Goal: Transaction & Acquisition: Book appointment/travel/reservation

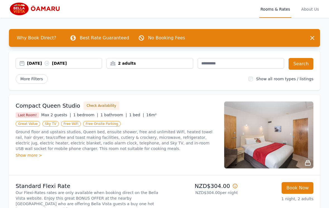
click at [96, 106] on button "Check Availability" at bounding box center [102, 105] width 36 height 8
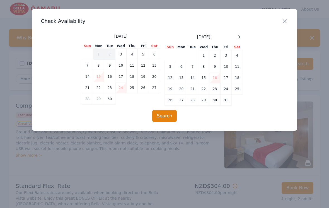
click at [169, 98] on td "26" at bounding box center [170, 99] width 11 height 11
click at [165, 114] on button "Search" at bounding box center [164, 116] width 25 height 12
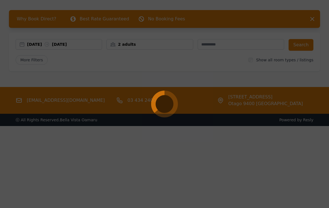
scroll to position [19, 0]
click at [299, 41] on div at bounding box center [164, 104] width 329 height 208
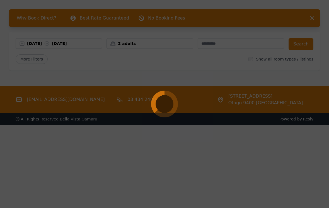
scroll to position [19, 0]
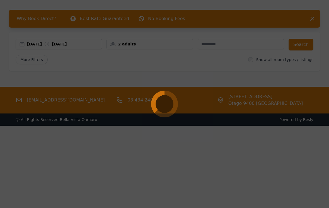
click at [198, 160] on div at bounding box center [164, 104] width 329 height 208
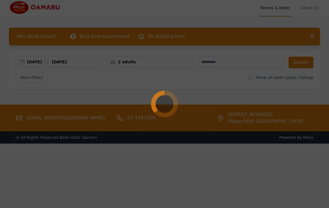
scroll to position [0, 0]
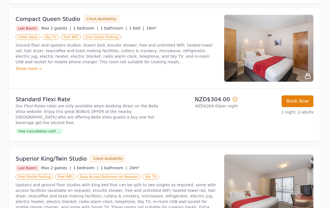
scroll to position [87, 0]
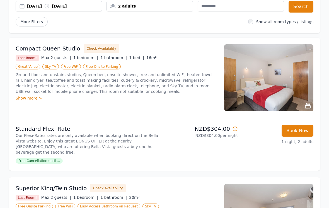
click at [296, 130] on button "Book Now" at bounding box center [297, 131] width 32 height 12
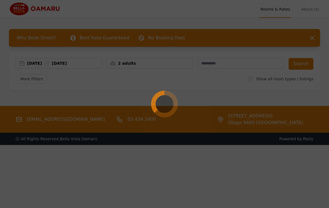
select select "**"
